Goal: Information Seeking & Learning: Find specific fact

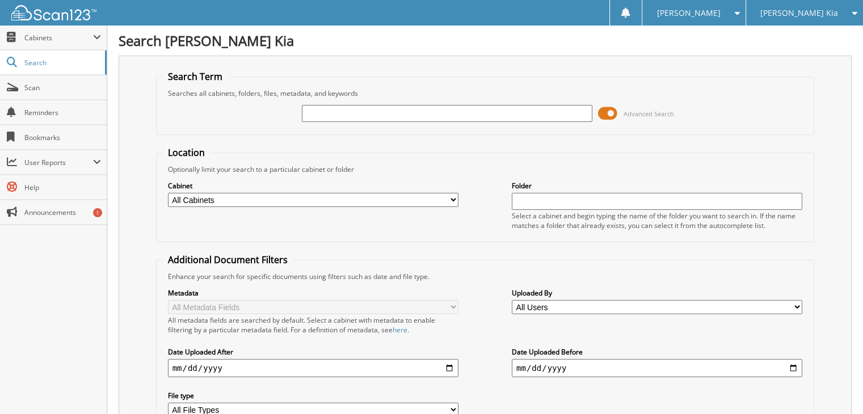
click at [429, 114] on input "text" at bounding box center [447, 113] width 291 height 17
type input "134733"
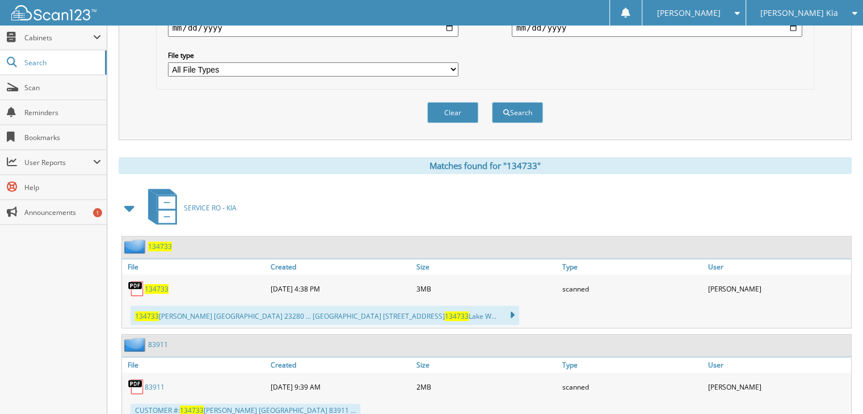
scroll to position [368, 0]
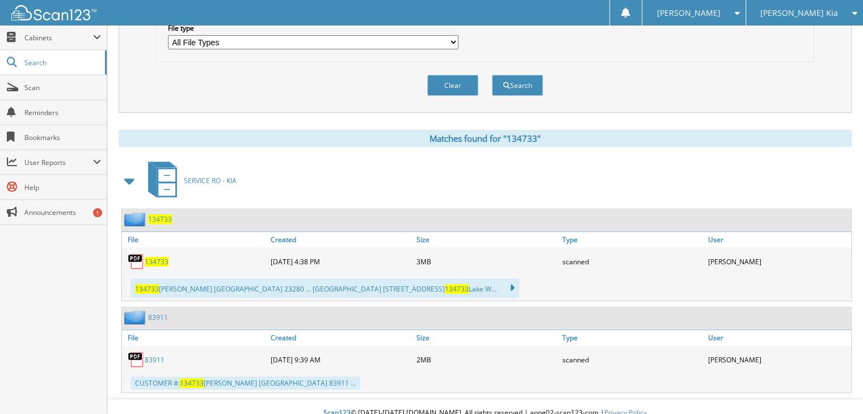
click at [158, 215] on span "134733" at bounding box center [160, 220] width 24 height 10
